Goal: Information Seeking & Learning: Learn about a topic

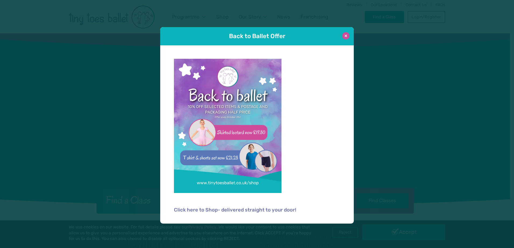
click at [345, 36] on button at bounding box center [345, 35] width 7 height 7
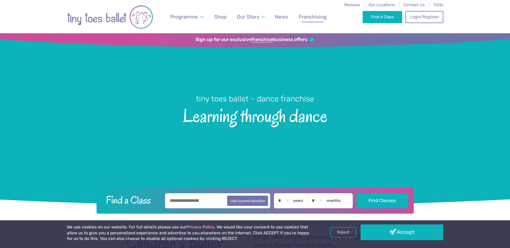
click at [313, 19] on span "Franchising" at bounding box center [313, 17] width 28 height 6
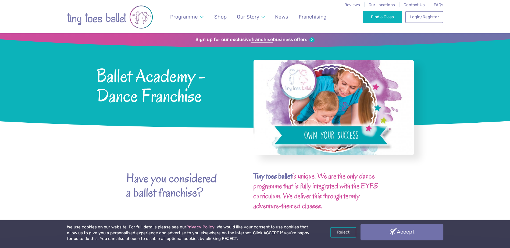
click at [402, 233] on link "Accept" at bounding box center [402, 233] width 83 height 16
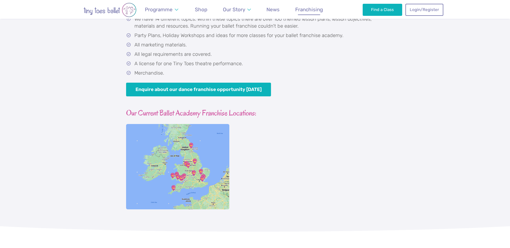
scroll to position [538, 0]
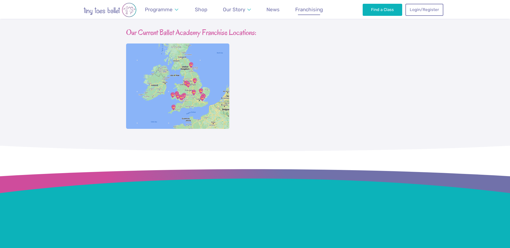
click at [174, 106] on img at bounding box center [177, 87] width 103 height 86
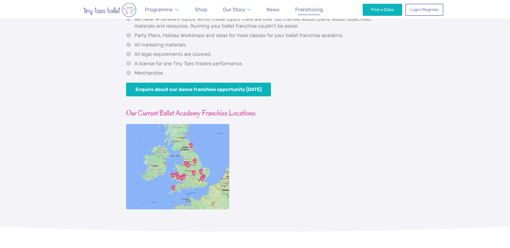
scroll to position [376, 0]
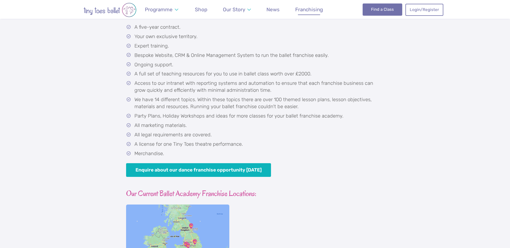
click at [382, 10] on link "Find a Class" at bounding box center [383, 9] width 40 height 12
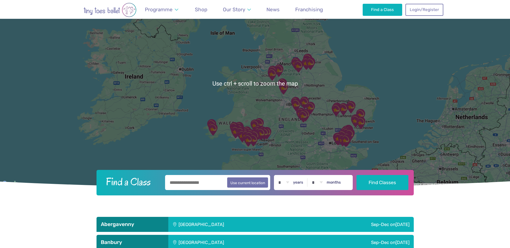
scroll to position [81, 0]
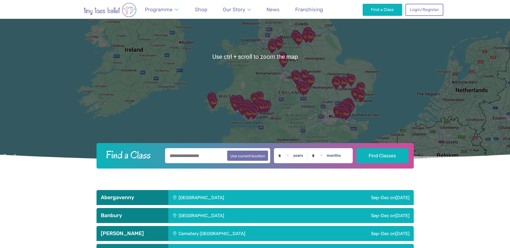
click at [199, 159] on input "text" at bounding box center [217, 155] width 105 height 15
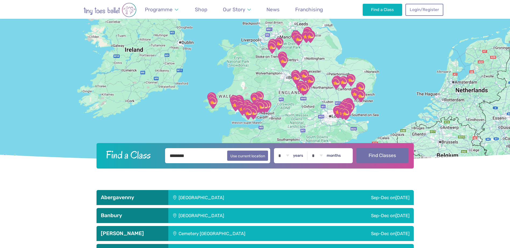
type input "********"
click at [377, 154] on button "Find Classes" at bounding box center [383, 155] width 52 height 15
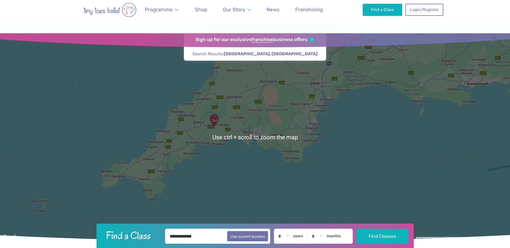
scroll to position [54, 0]
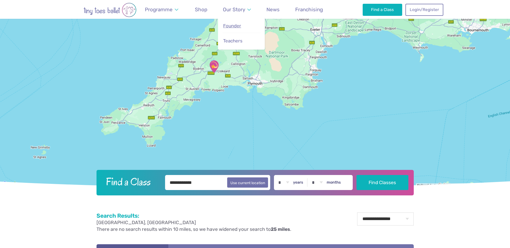
click at [237, 24] on span "Founder" at bounding box center [232, 25] width 18 height 5
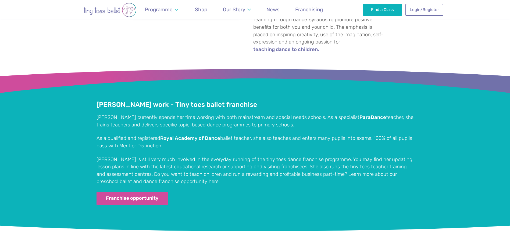
scroll to position [1085, 0]
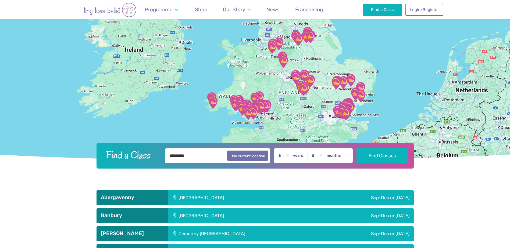
scroll to position [81, 0]
